Goal: Find specific page/section: Find specific page/section

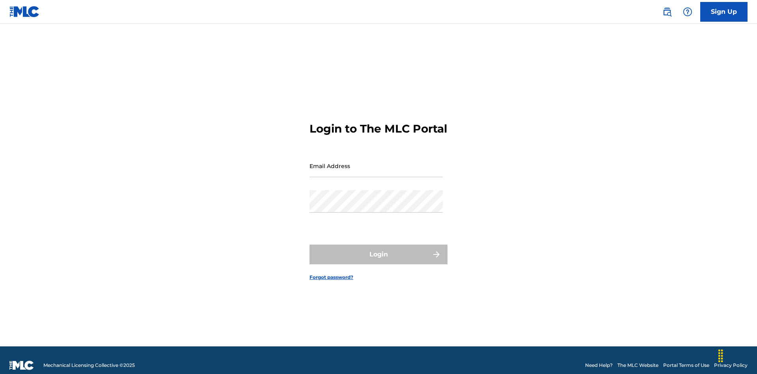
scroll to position [10, 0]
click at [376, 162] on input "Email Address" at bounding box center [376, 166] width 133 height 22
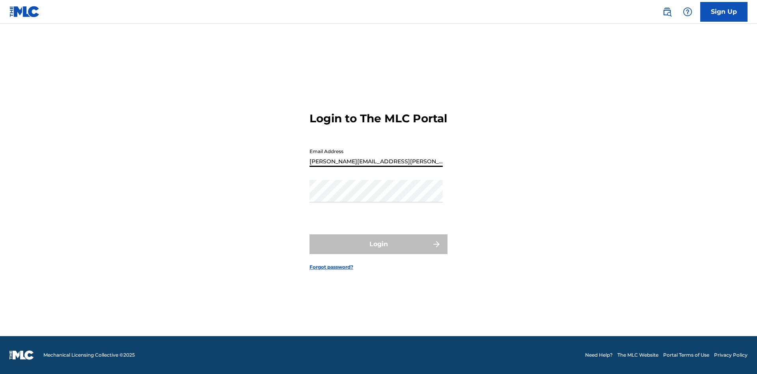
type input "[PERSON_NAME][EMAIL_ADDRESS][PERSON_NAME][DOMAIN_NAME]"
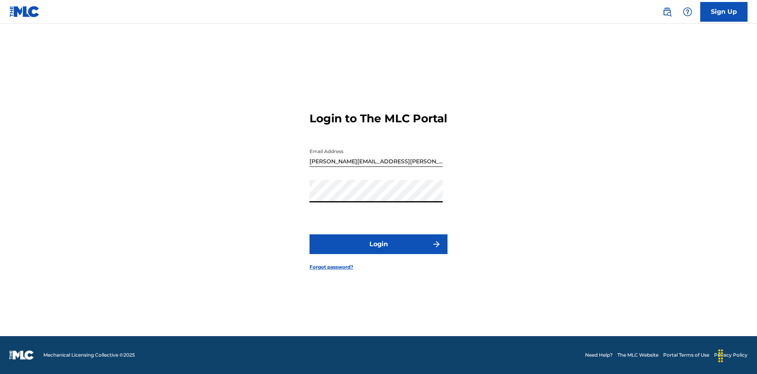
click at [379, 251] on button "Login" at bounding box center [379, 244] width 138 height 20
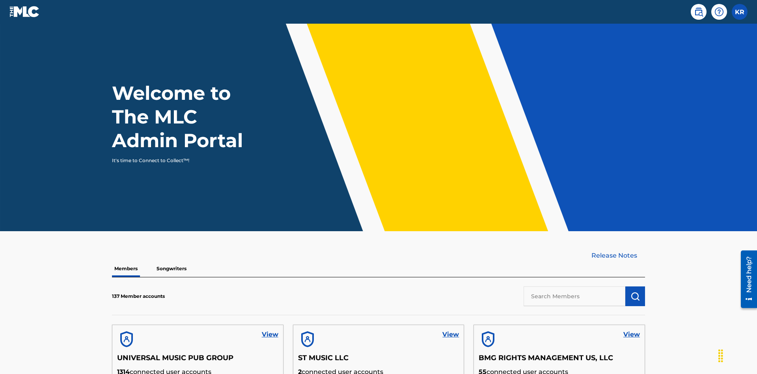
click at [575, 286] on input "text" at bounding box center [575, 296] width 102 height 20
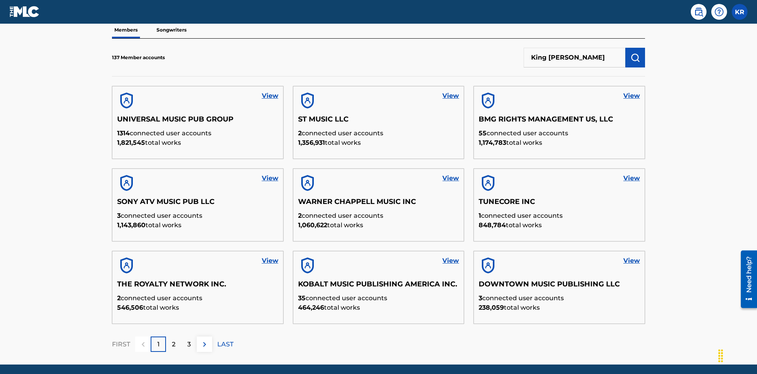
type input "King McTesterson"
click at [635, 53] on img "submit" at bounding box center [635, 57] width 9 height 9
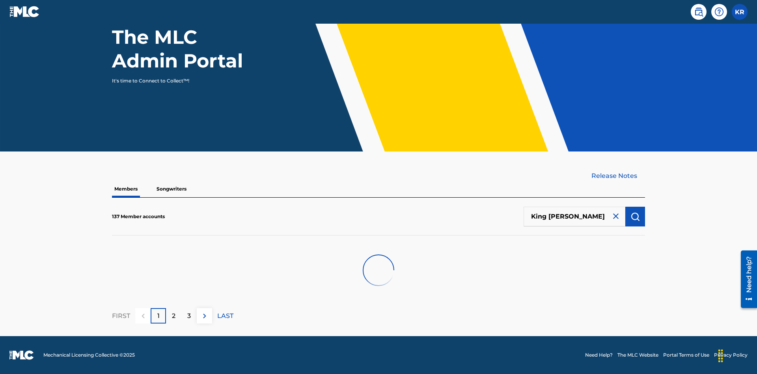
scroll to position [80, 0]
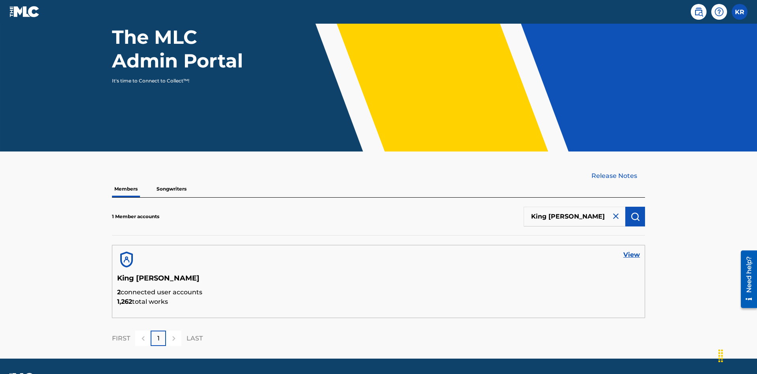
click at [632, 250] on link "View" at bounding box center [632, 254] width 17 height 9
